Goal: Task Accomplishment & Management: Manage account settings

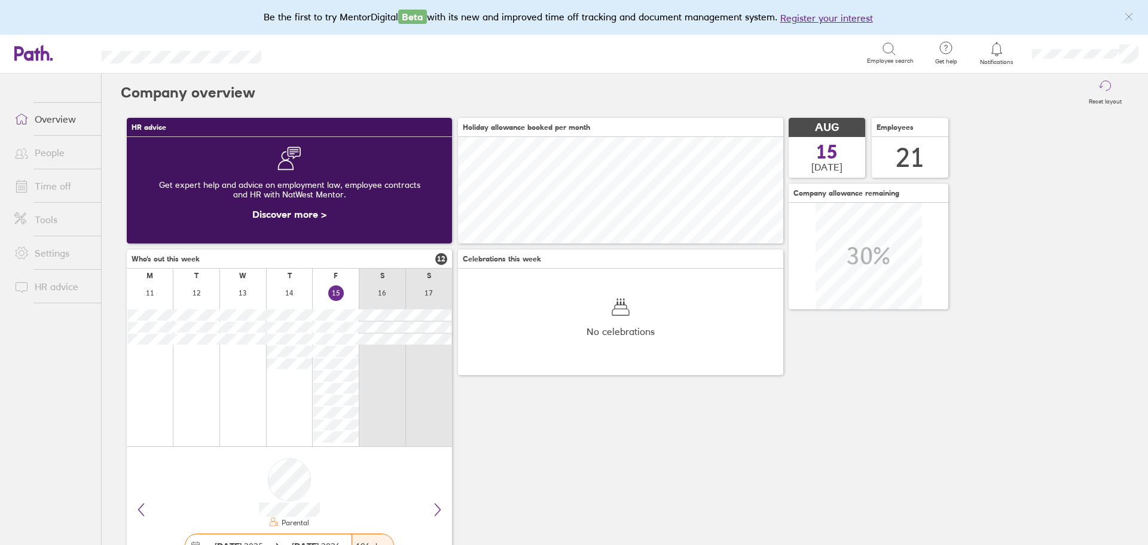
scroll to position [106, 325]
click at [59, 157] on link "People" at bounding box center [53, 152] width 96 height 24
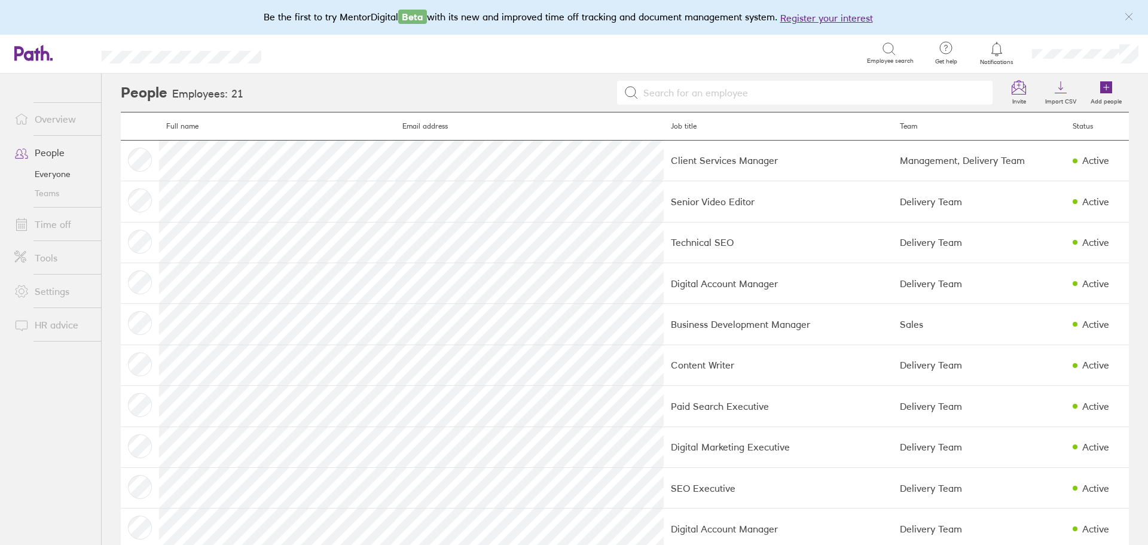
click at [62, 224] on link "Time off" at bounding box center [53, 224] width 96 height 24
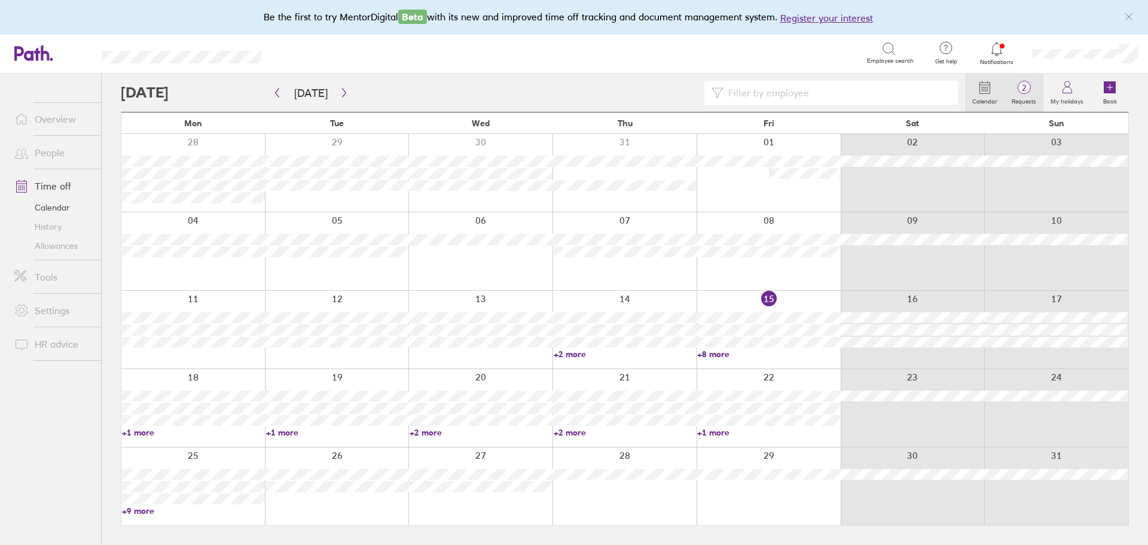
click at [1017, 99] on label "Requests" at bounding box center [1023, 99] width 39 height 11
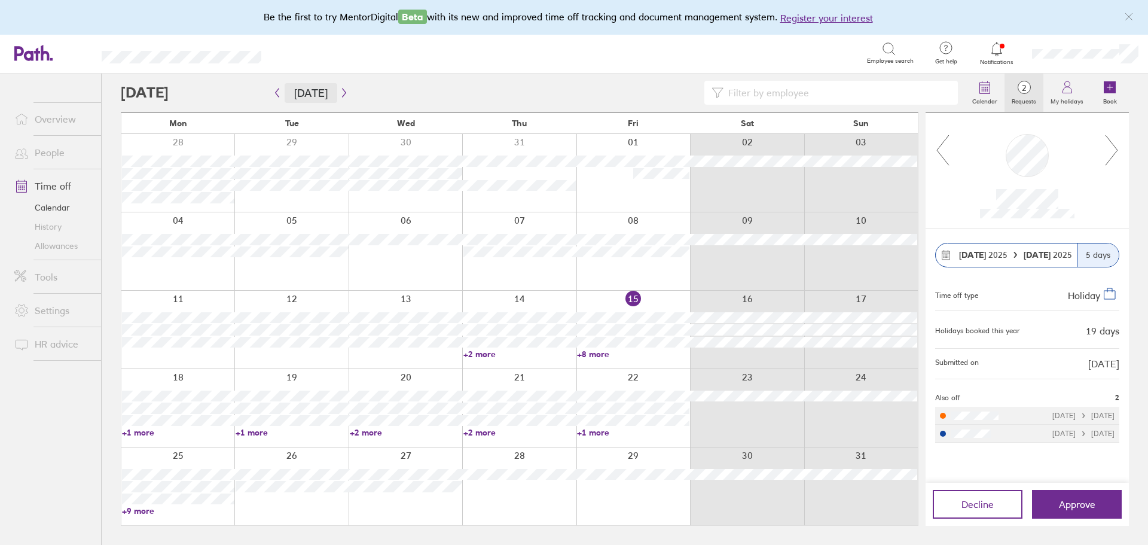
click at [328, 89] on button "Today" at bounding box center [311, 93] width 53 height 20
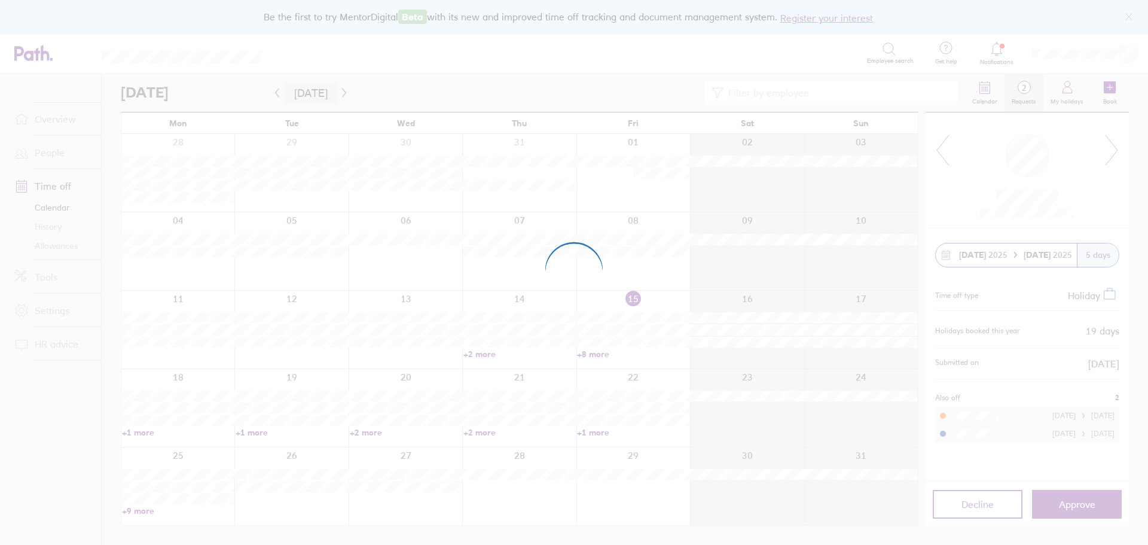
click at [341, 94] on div at bounding box center [574, 272] width 1148 height 545
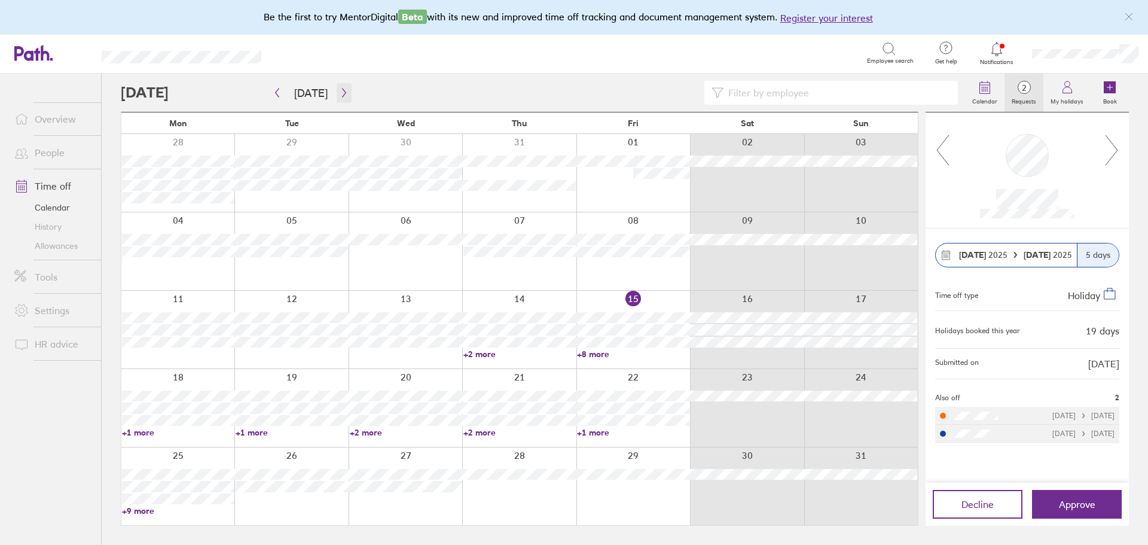
click at [341, 97] on icon "button" at bounding box center [344, 93] width 9 height 10
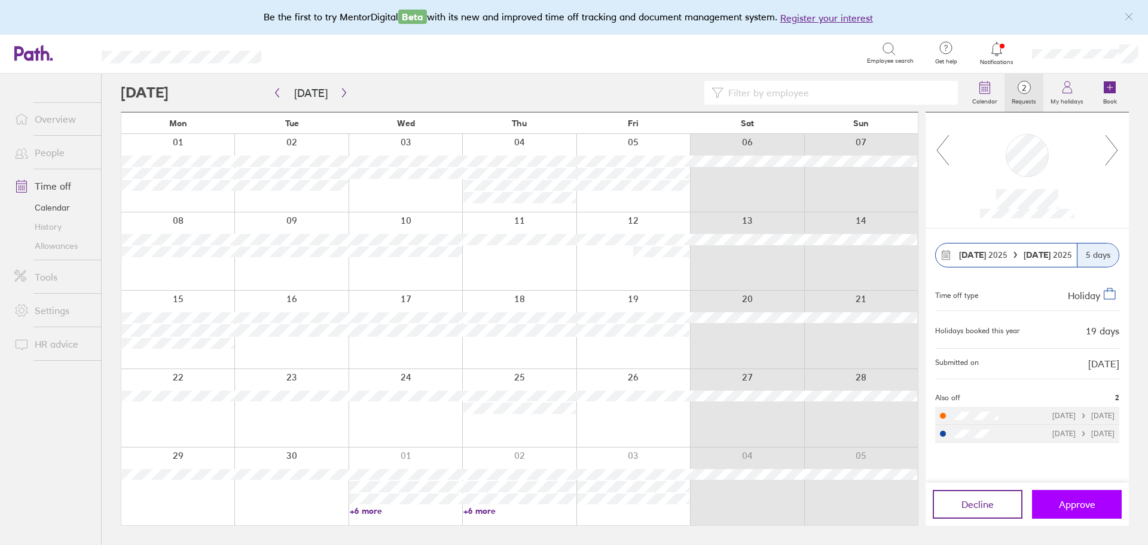
click at [1085, 499] on span "Approve" at bounding box center [1077, 504] width 36 height 11
click at [1087, 500] on span "Approve" at bounding box center [1077, 504] width 36 height 11
